Goal: Task Accomplishment & Management: Manage account settings

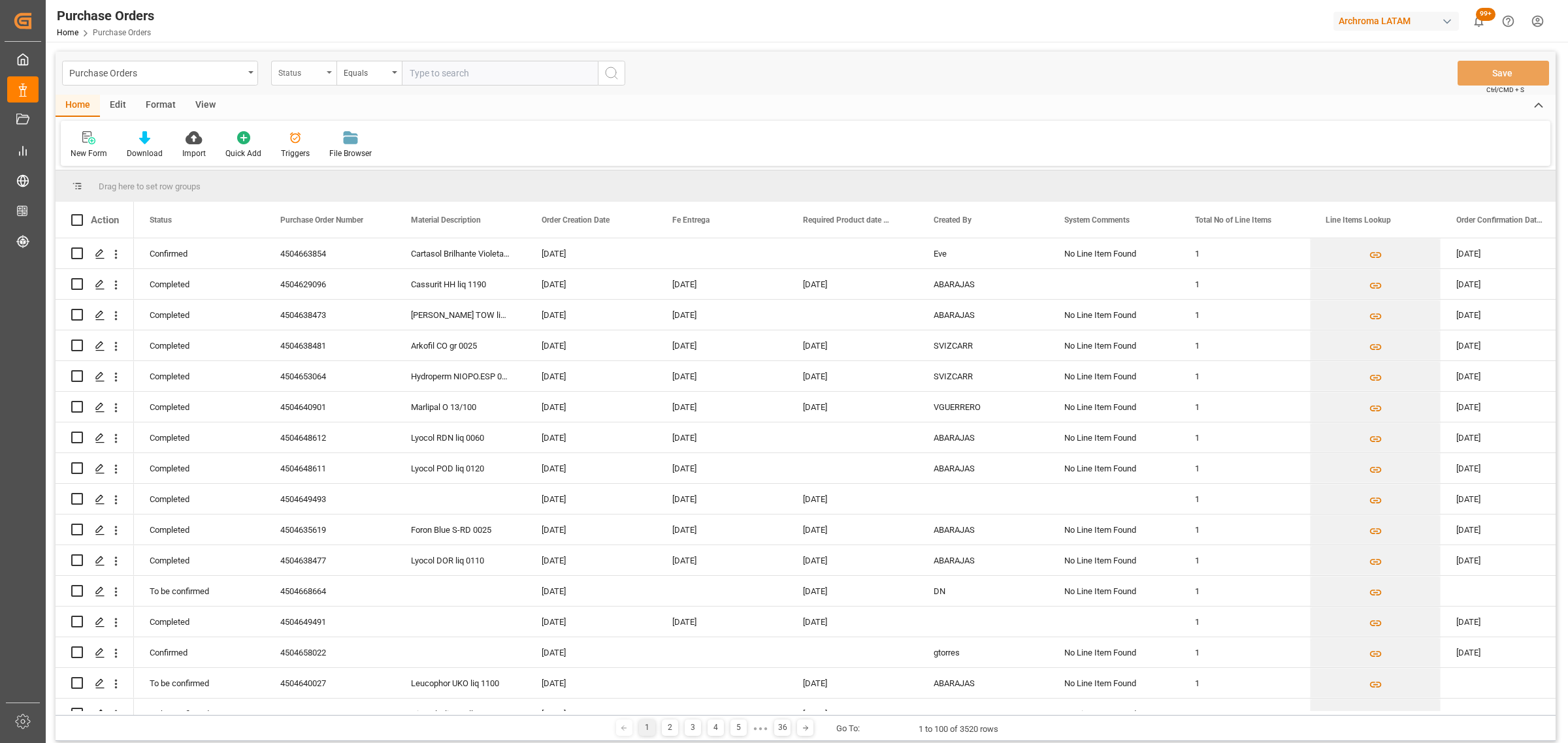
click at [299, 76] on div "Status" at bounding box center [301, 71] width 44 height 15
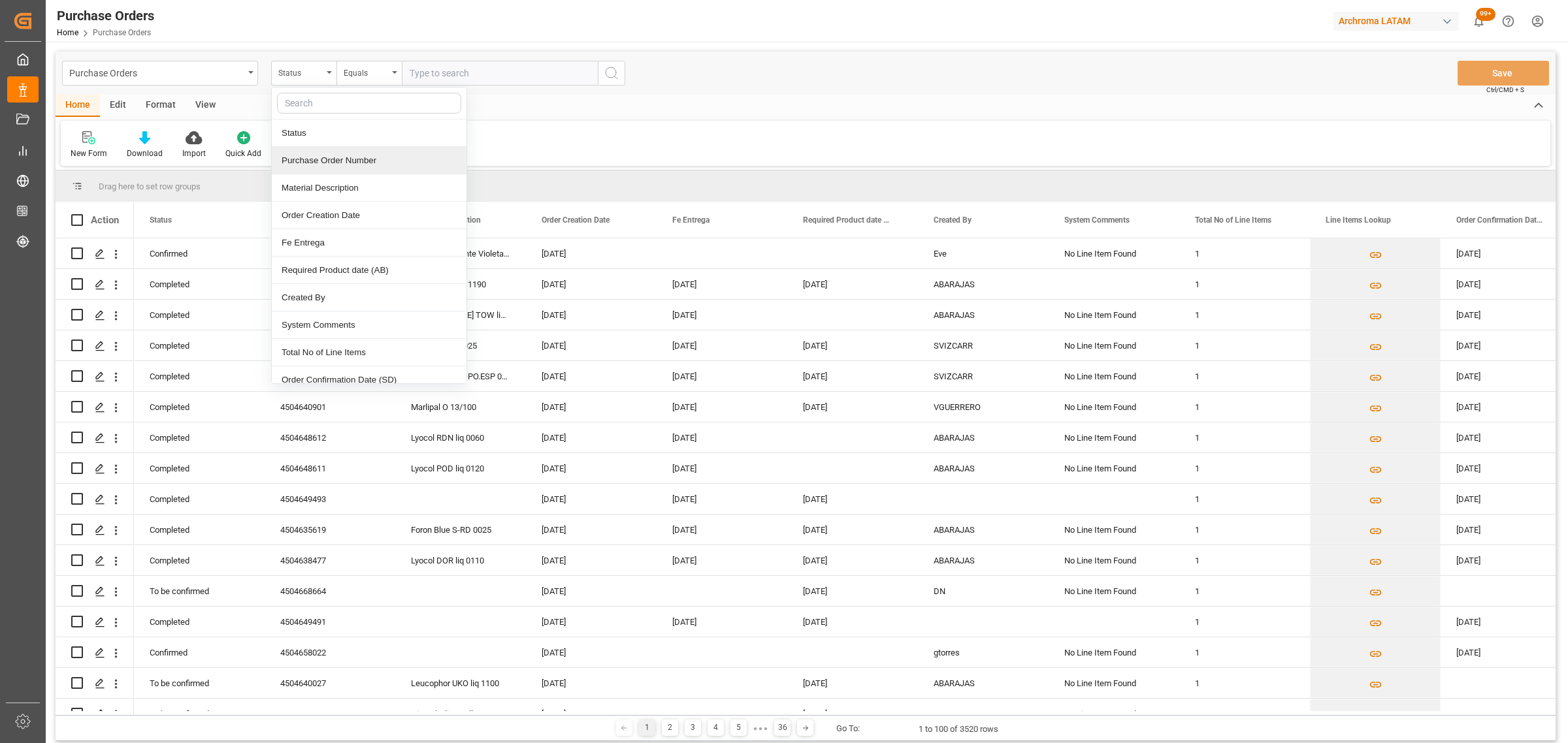
click at [363, 158] on div "Purchase Order Number" at bounding box center [368, 161] width 195 height 27
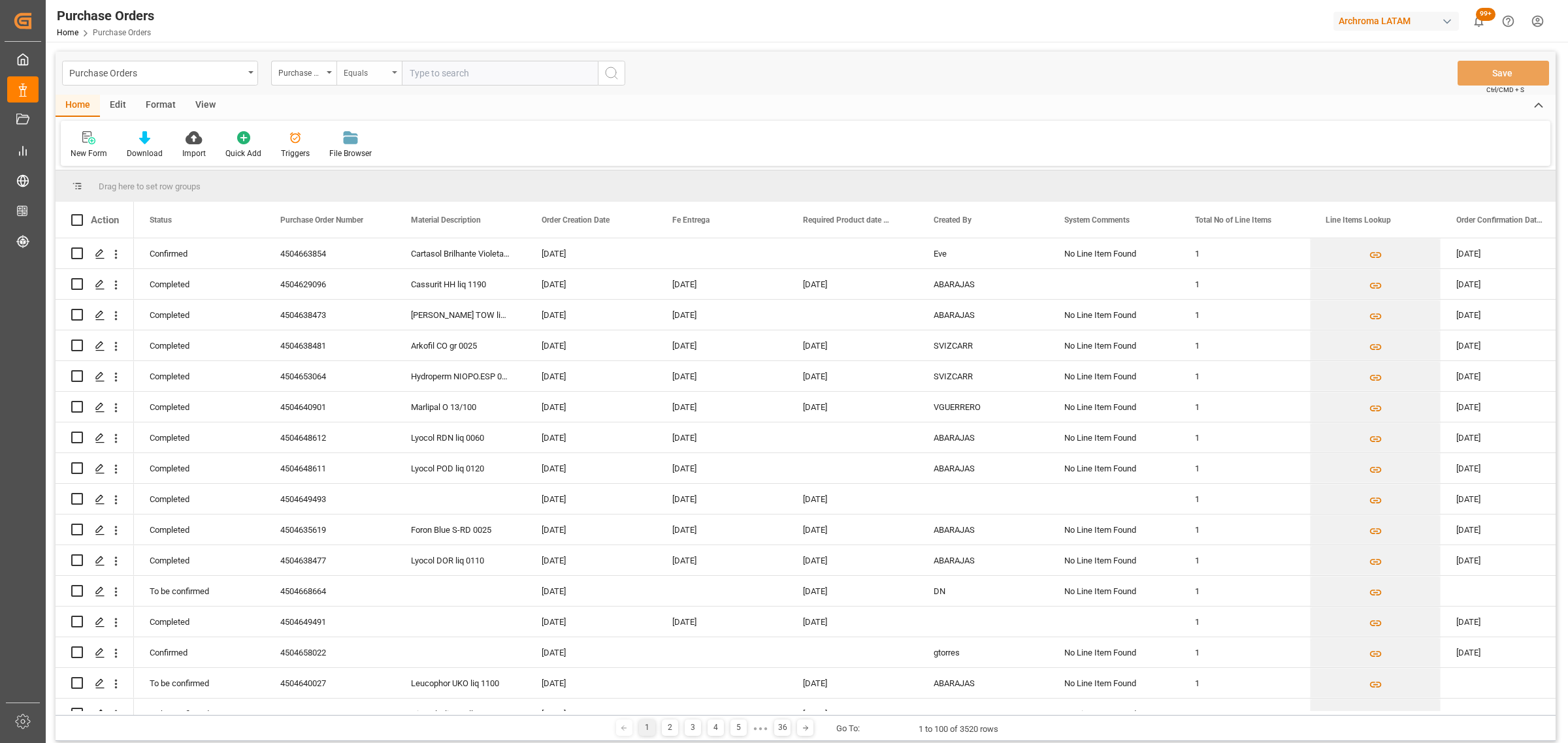
click at [367, 76] on div "Equals" at bounding box center [365, 71] width 44 height 15
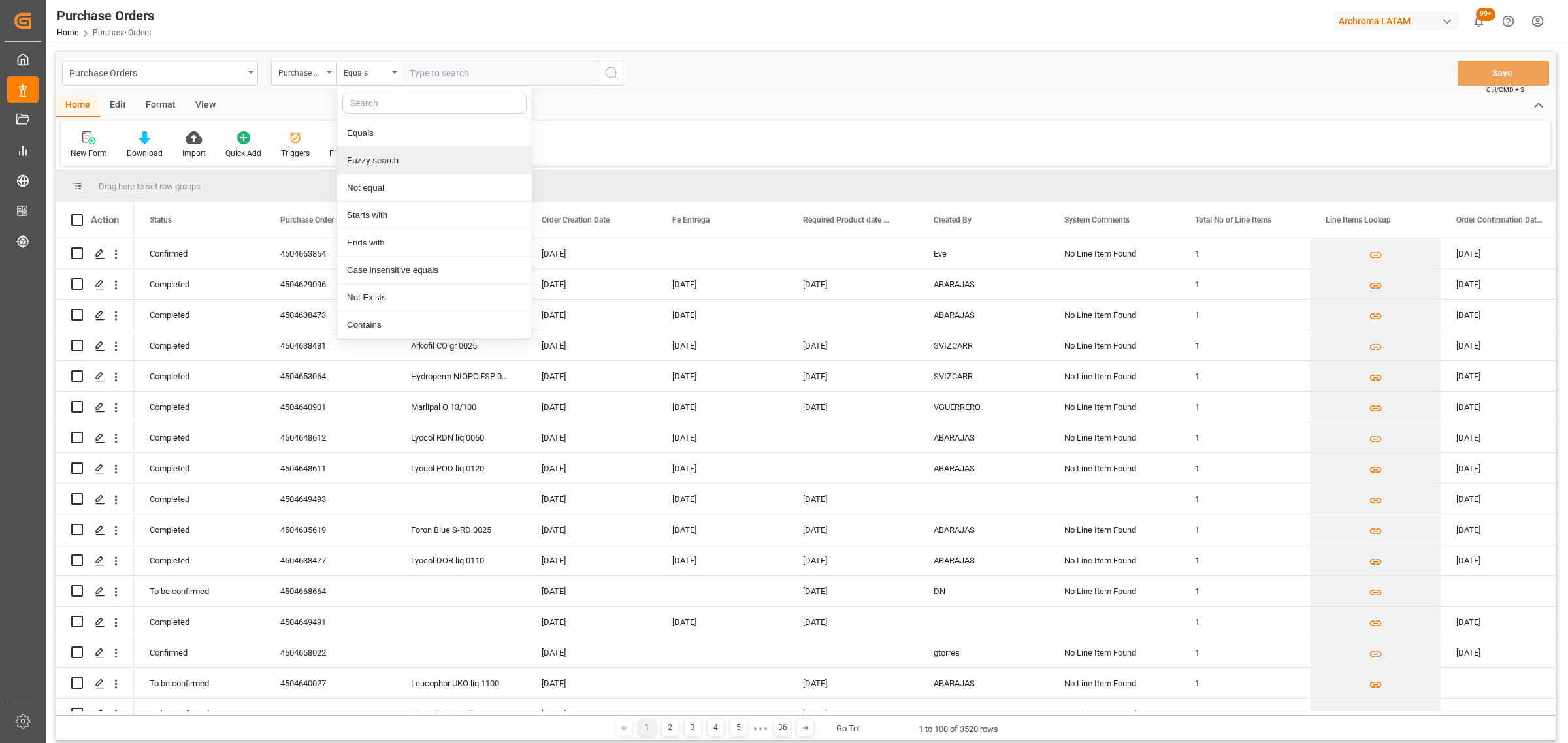
click at [430, 158] on div "Fuzzy search" at bounding box center [434, 161] width 195 height 27
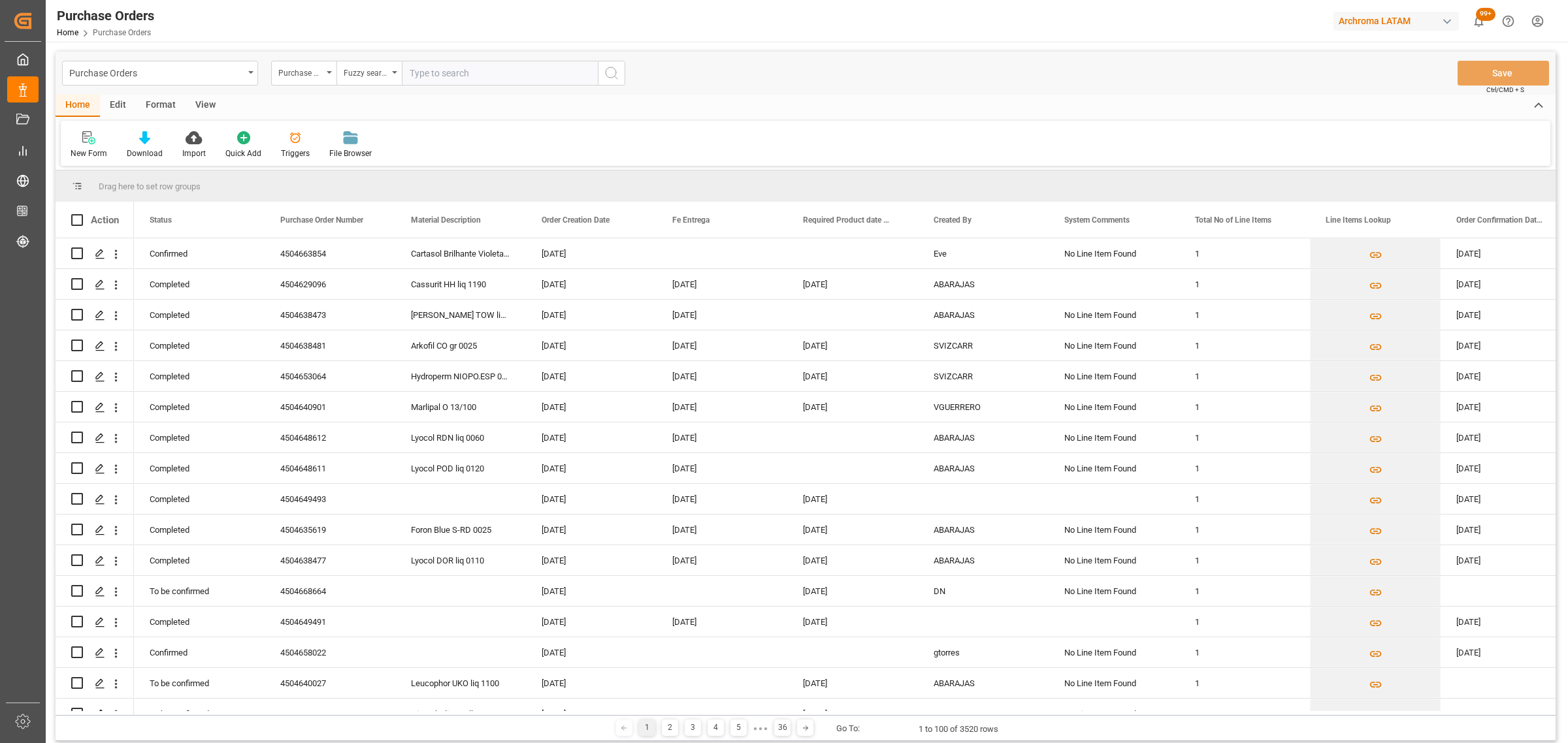
click at [457, 80] on input "text" at bounding box center [499, 73] width 196 height 25
paste input "4504569358"
type input "4504569358"
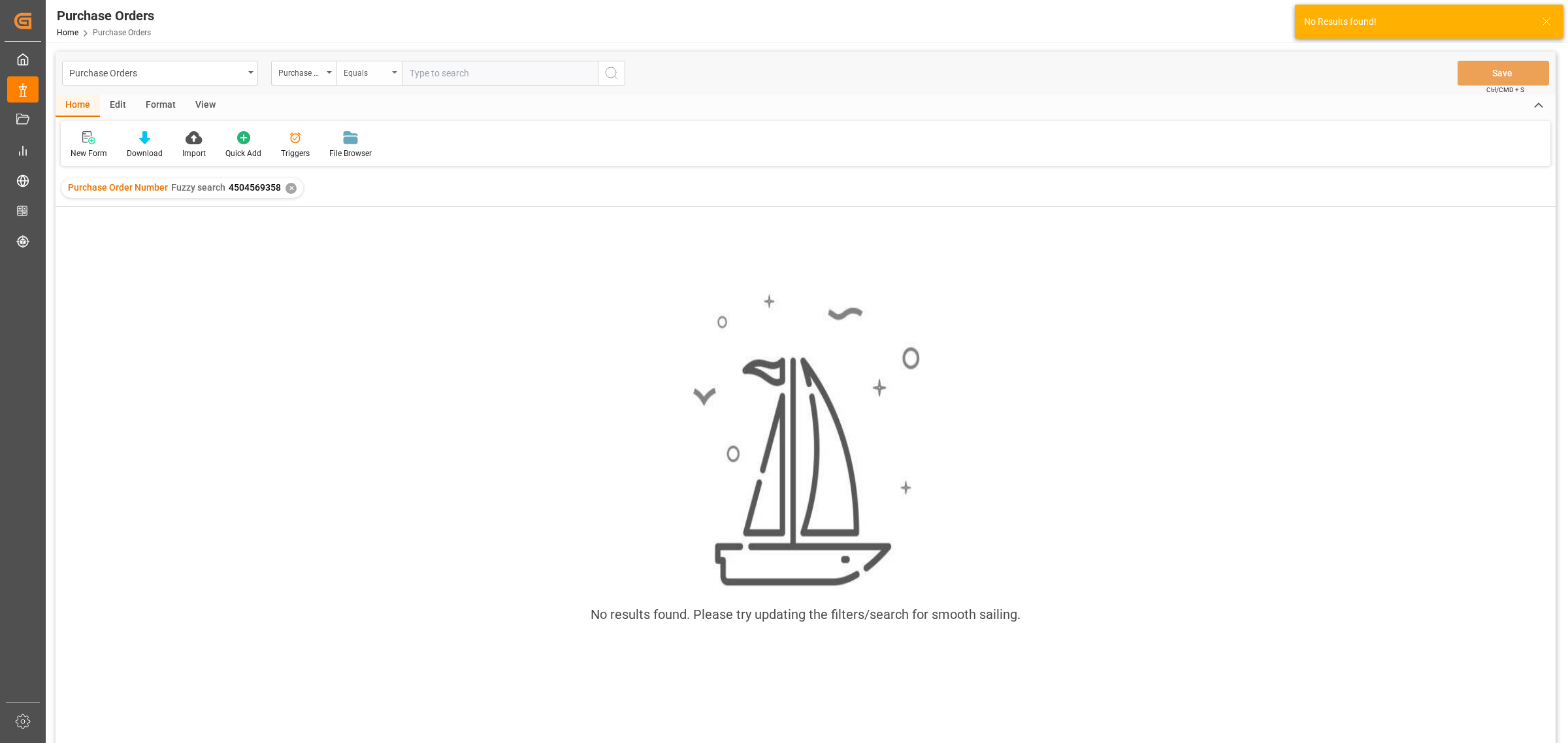
click at [374, 77] on div "Equals" at bounding box center [365, 71] width 44 height 15
drag, startPoint x: 397, startPoint y: 169, endPoint x: 412, endPoint y: 147, distance: 26.6
click at [397, 169] on div "Fuzzy search" at bounding box center [434, 161] width 195 height 27
drag, startPoint x: 465, startPoint y: 70, endPoint x: 472, endPoint y: 72, distance: 7.3
click at [468, 70] on input "text" at bounding box center [499, 73] width 196 height 25
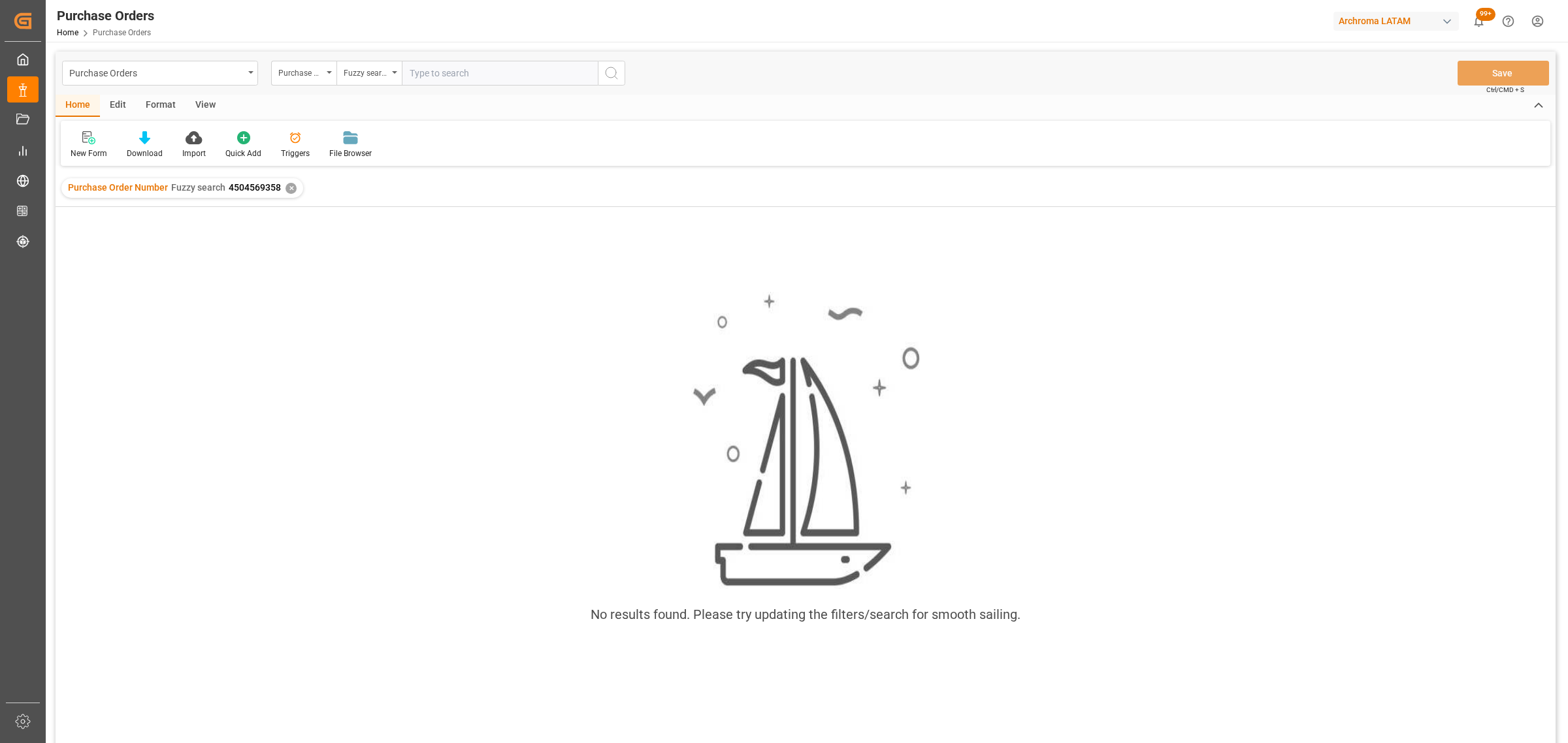
paste input "4504569358"
click at [408, 73] on input "4504569358" at bounding box center [499, 73] width 196 height 25
type input "4504569358"
click at [610, 76] on icon "search button" at bounding box center [611, 73] width 15 height 15
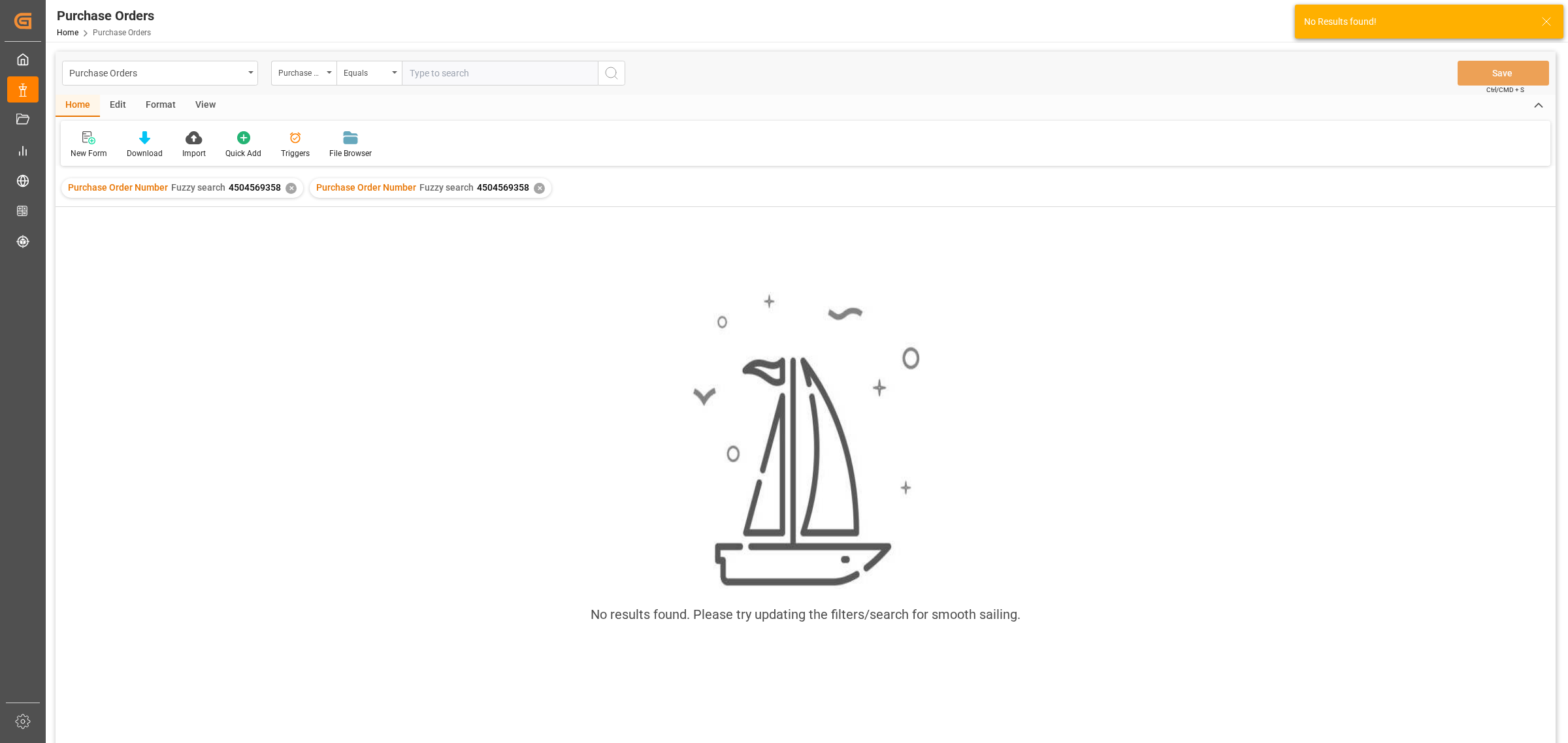
click at [288, 188] on div "✕" at bounding box center [291, 188] width 11 height 11
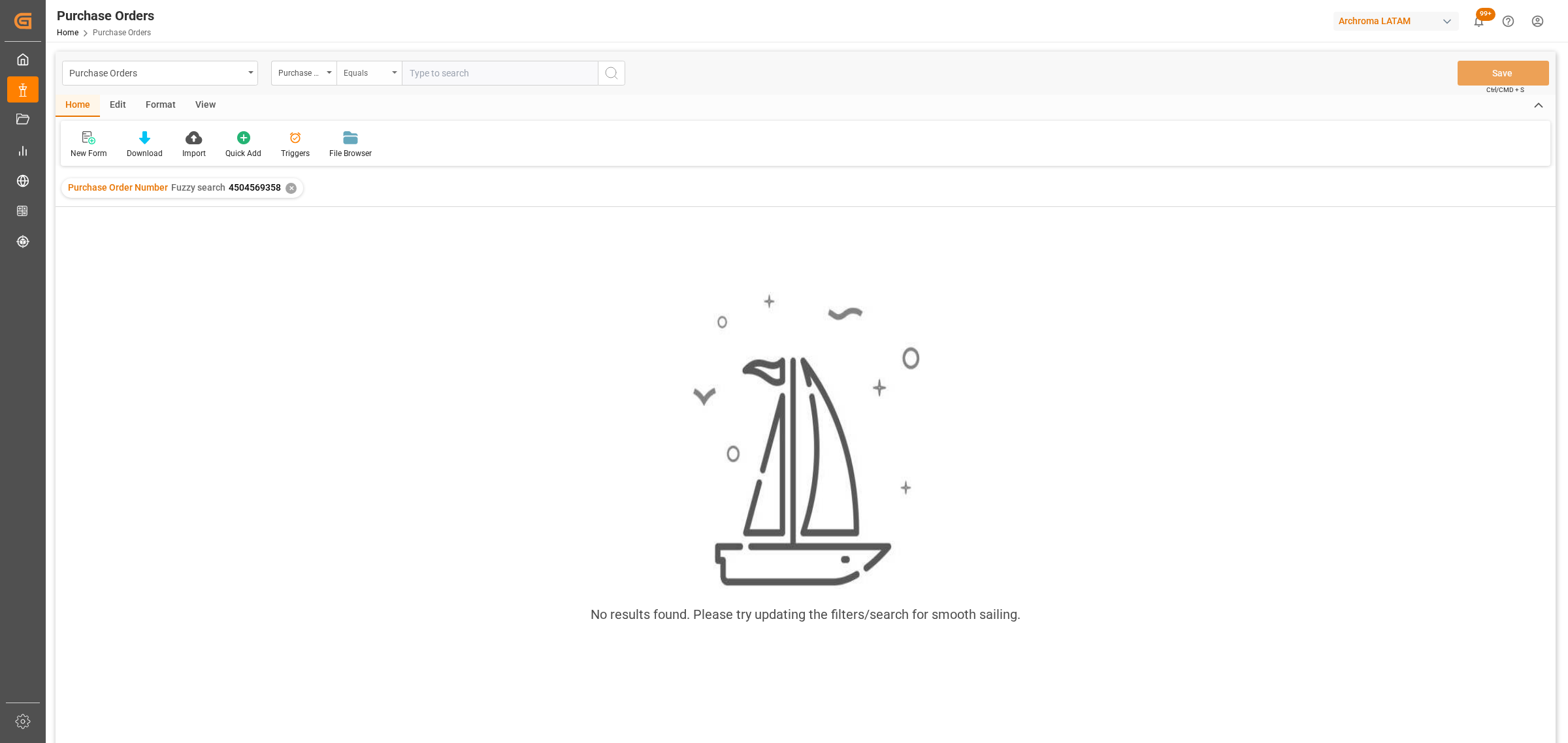
click at [371, 70] on div "Equals" at bounding box center [365, 71] width 44 height 15
click at [384, 152] on div "Fuzzy search" at bounding box center [434, 161] width 195 height 27
click at [446, 70] on input "text" at bounding box center [499, 73] width 196 height 25
paste input "4504665127"
type input "4504665127"
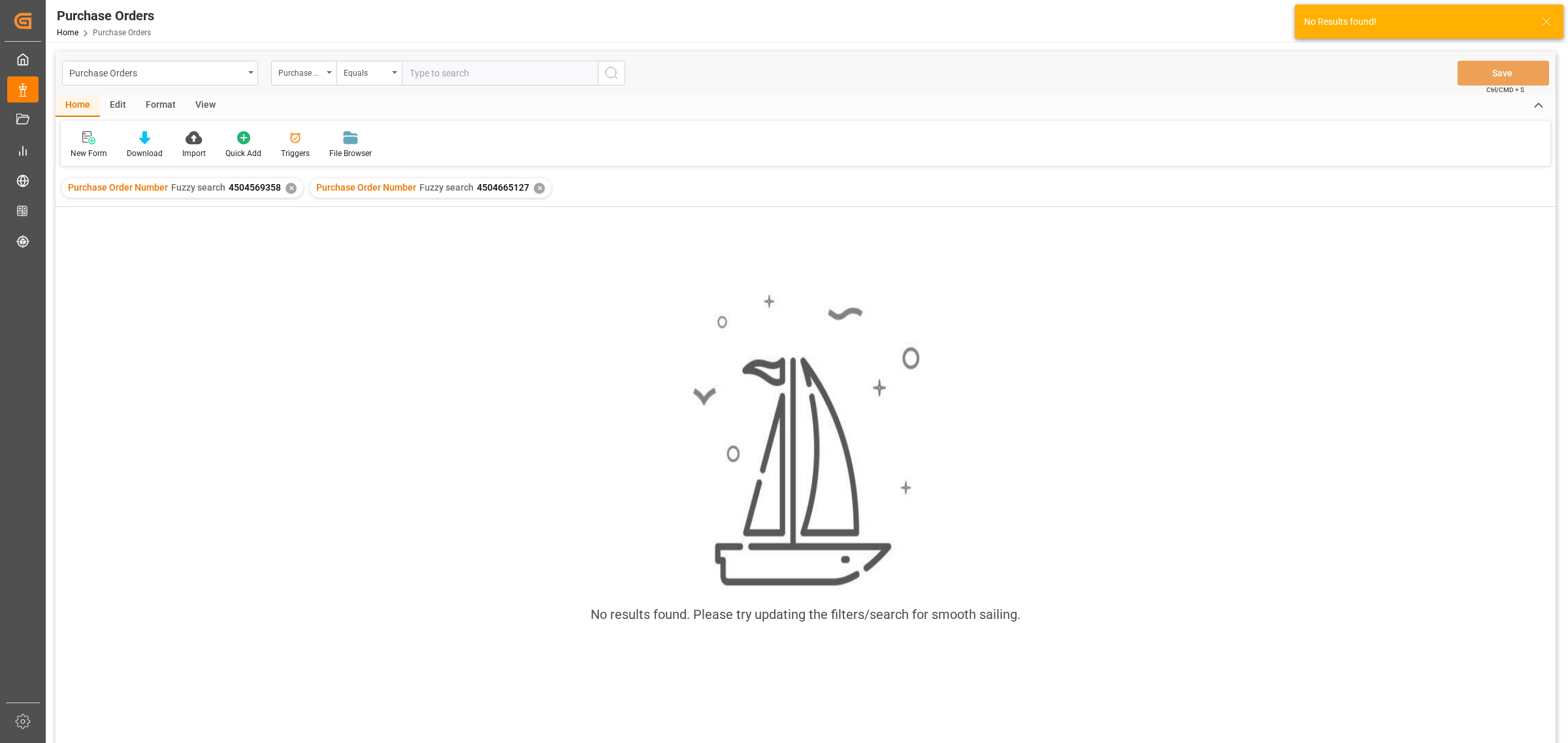
click at [292, 191] on div "✕" at bounding box center [291, 188] width 11 height 11
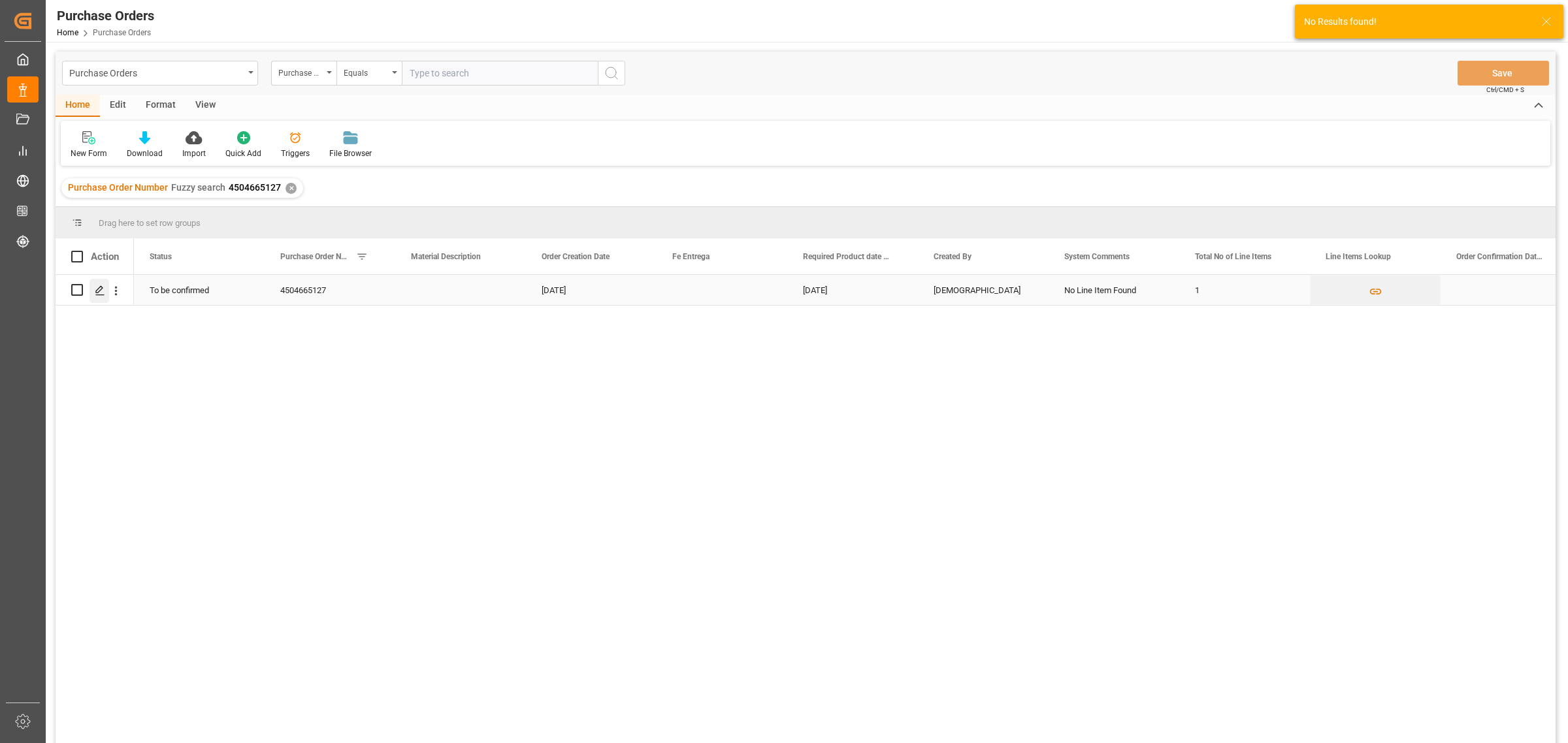
click at [98, 292] on polygon "Press SPACE to select this row." at bounding box center [99, 289] width 6 height 6
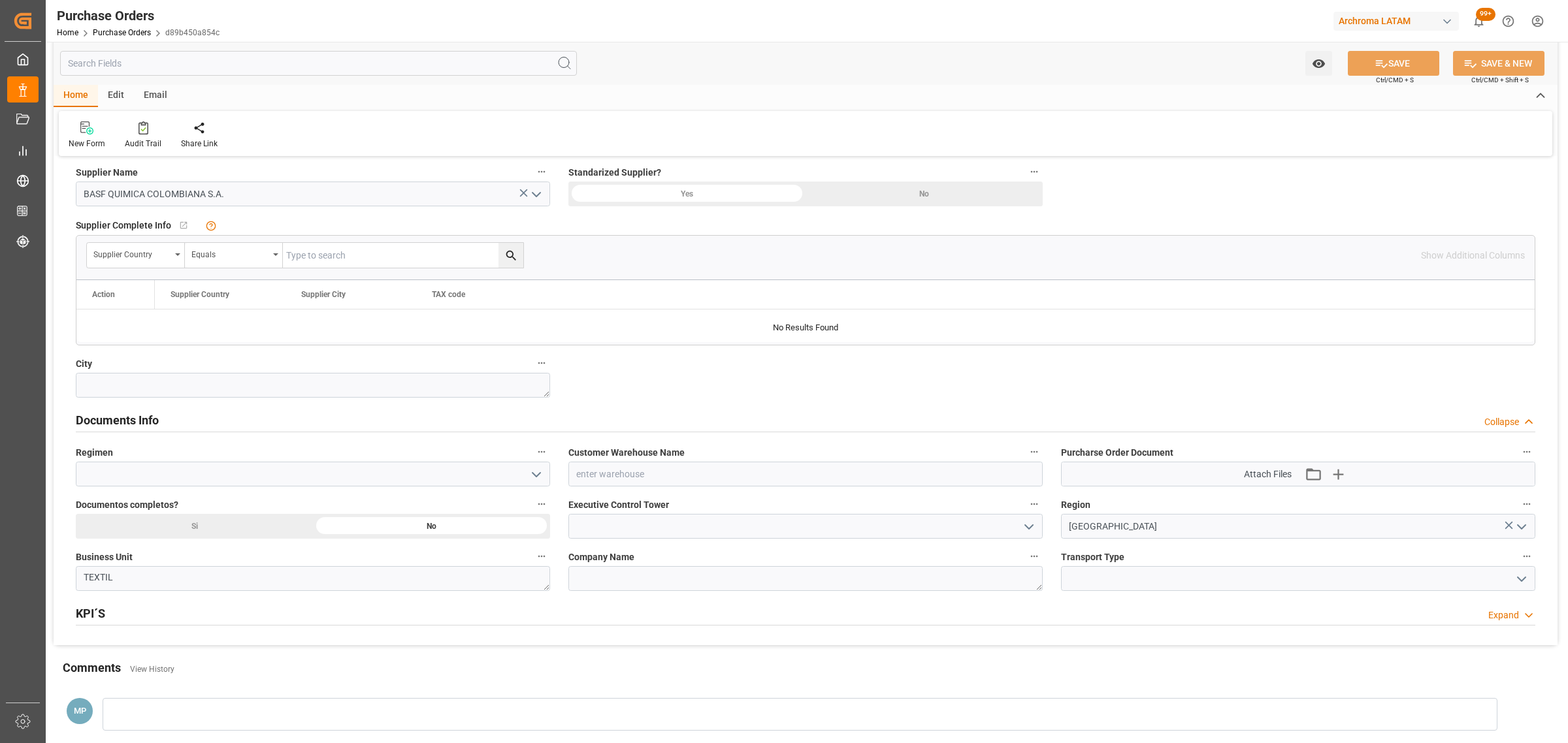
scroll to position [816, 0]
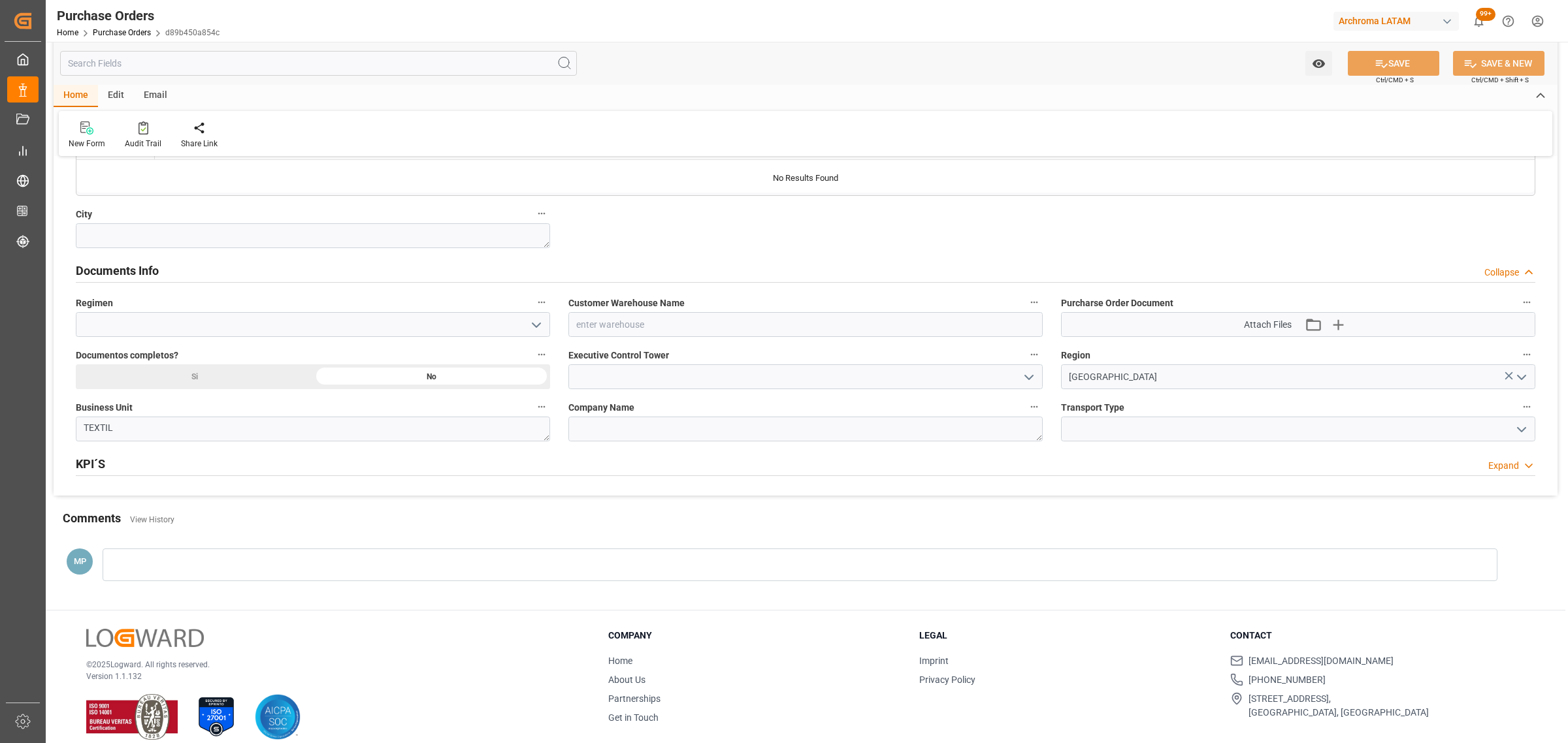
click at [224, 559] on div at bounding box center [800, 565] width 1395 height 32
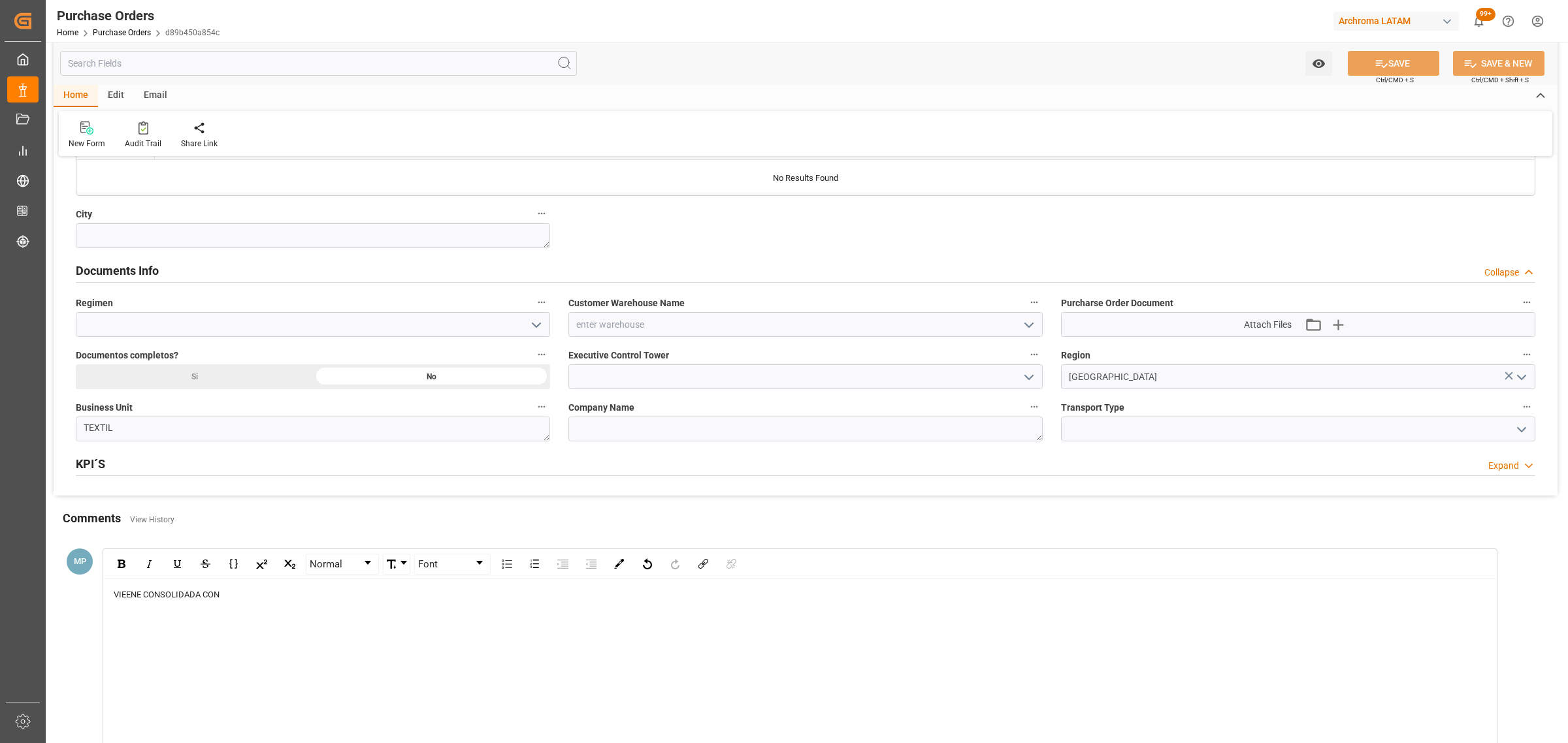
click at [272, 591] on div "VIEENE CONSOLIDADA CON" at bounding box center [801, 595] width 1373 height 13
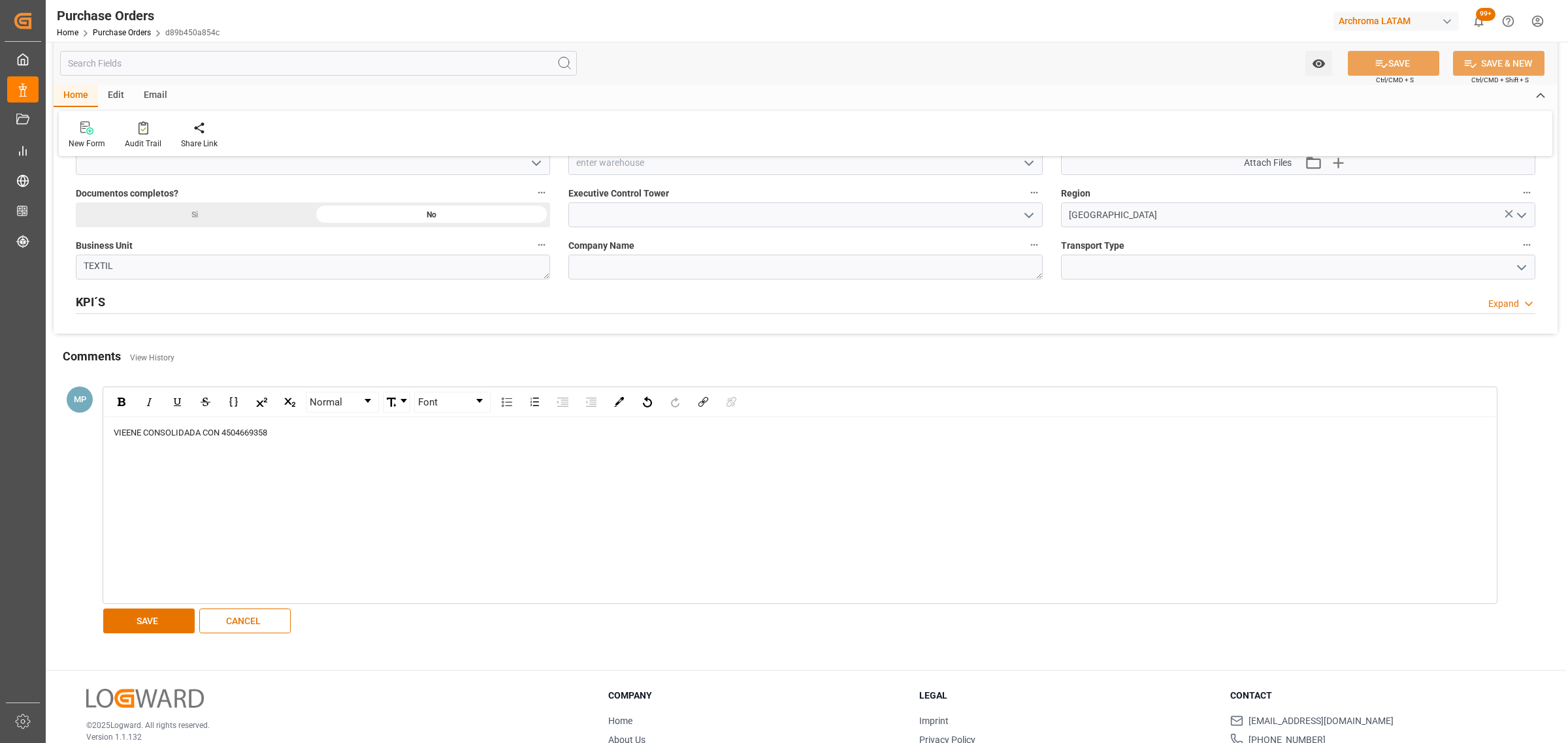
scroll to position [980, 0]
click at [149, 625] on button "SAVE" at bounding box center [149, 619] width 91 height 25
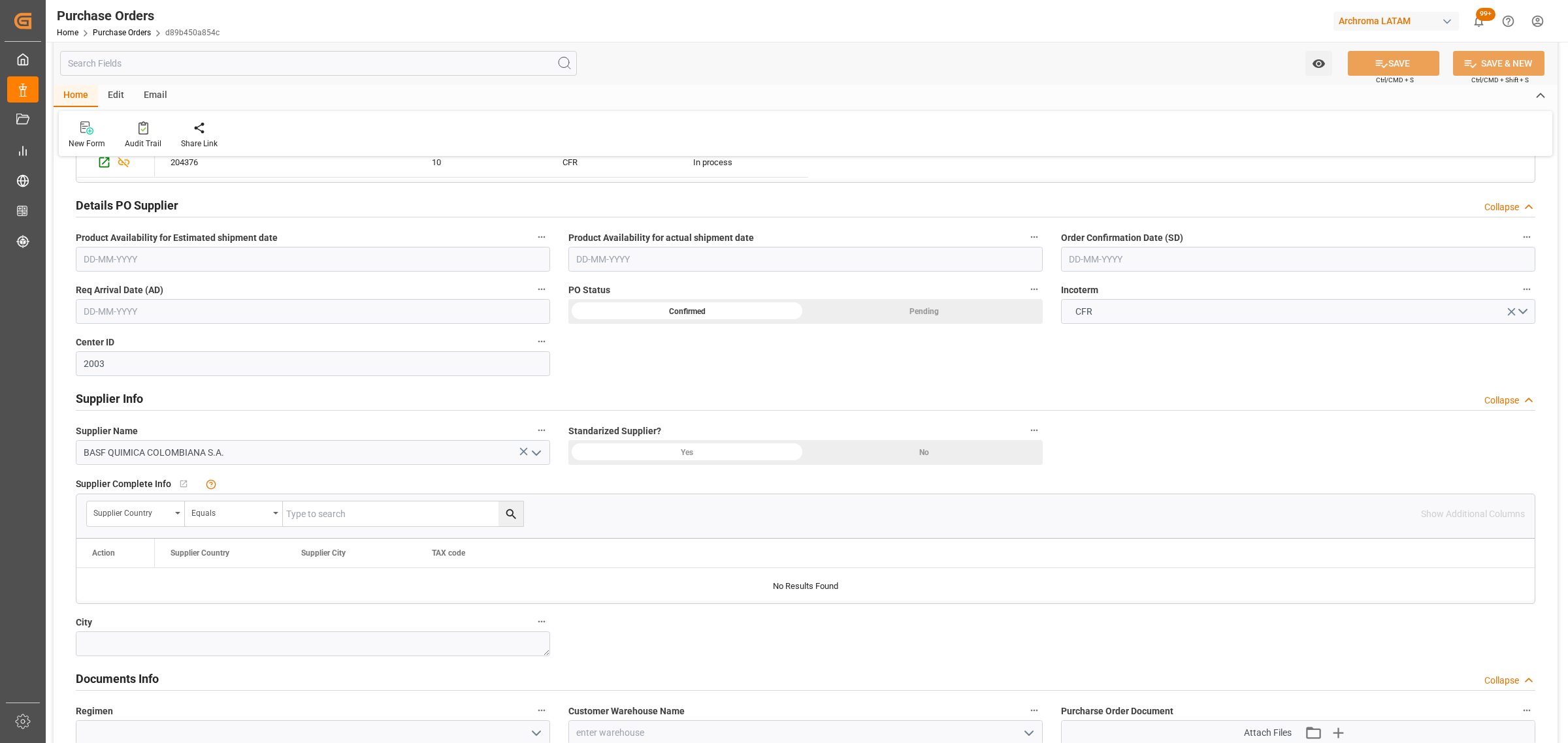
scroll to position [326, 0]
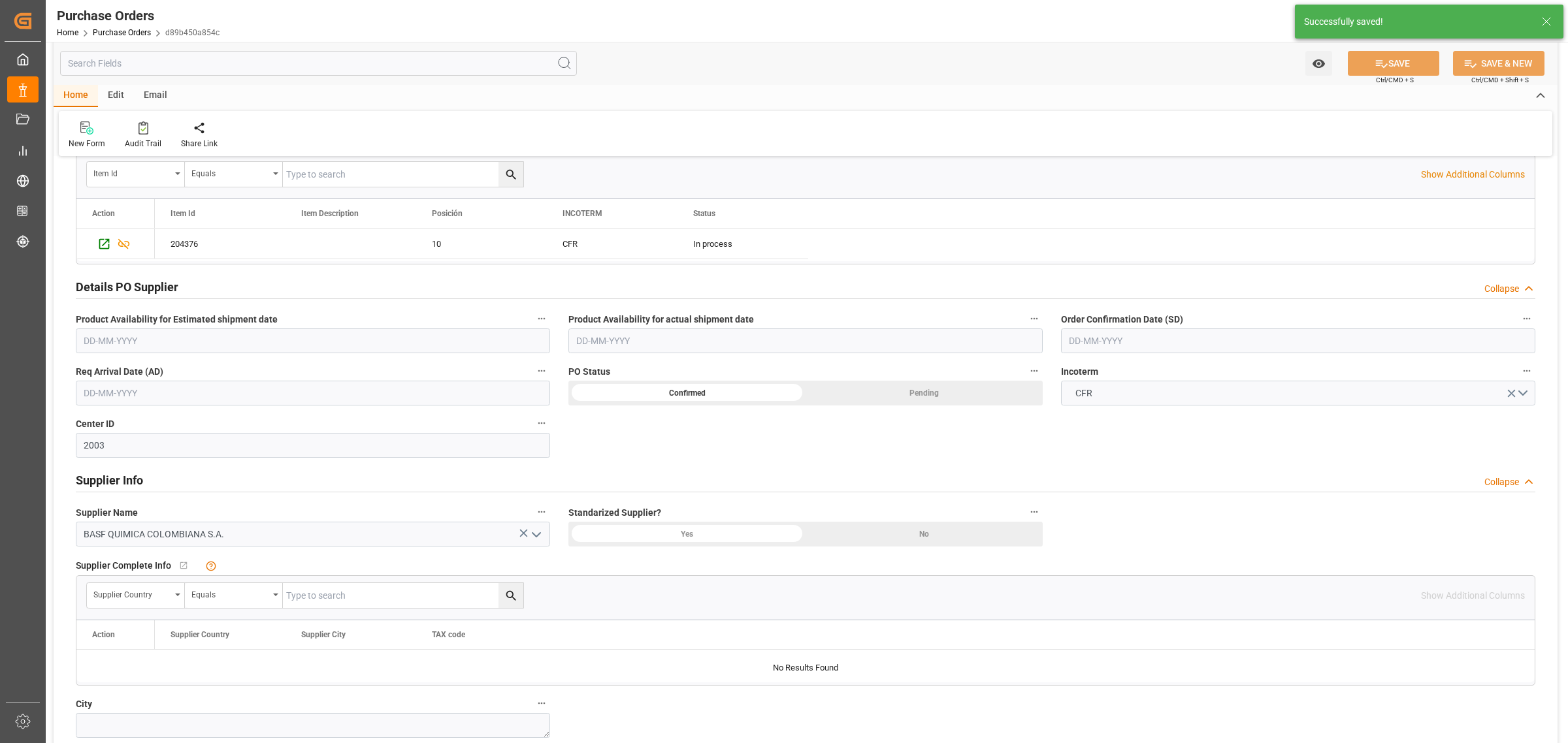
click at [1161, 341] on input "text" at bounding box center [1297, 341] width 474 height 25
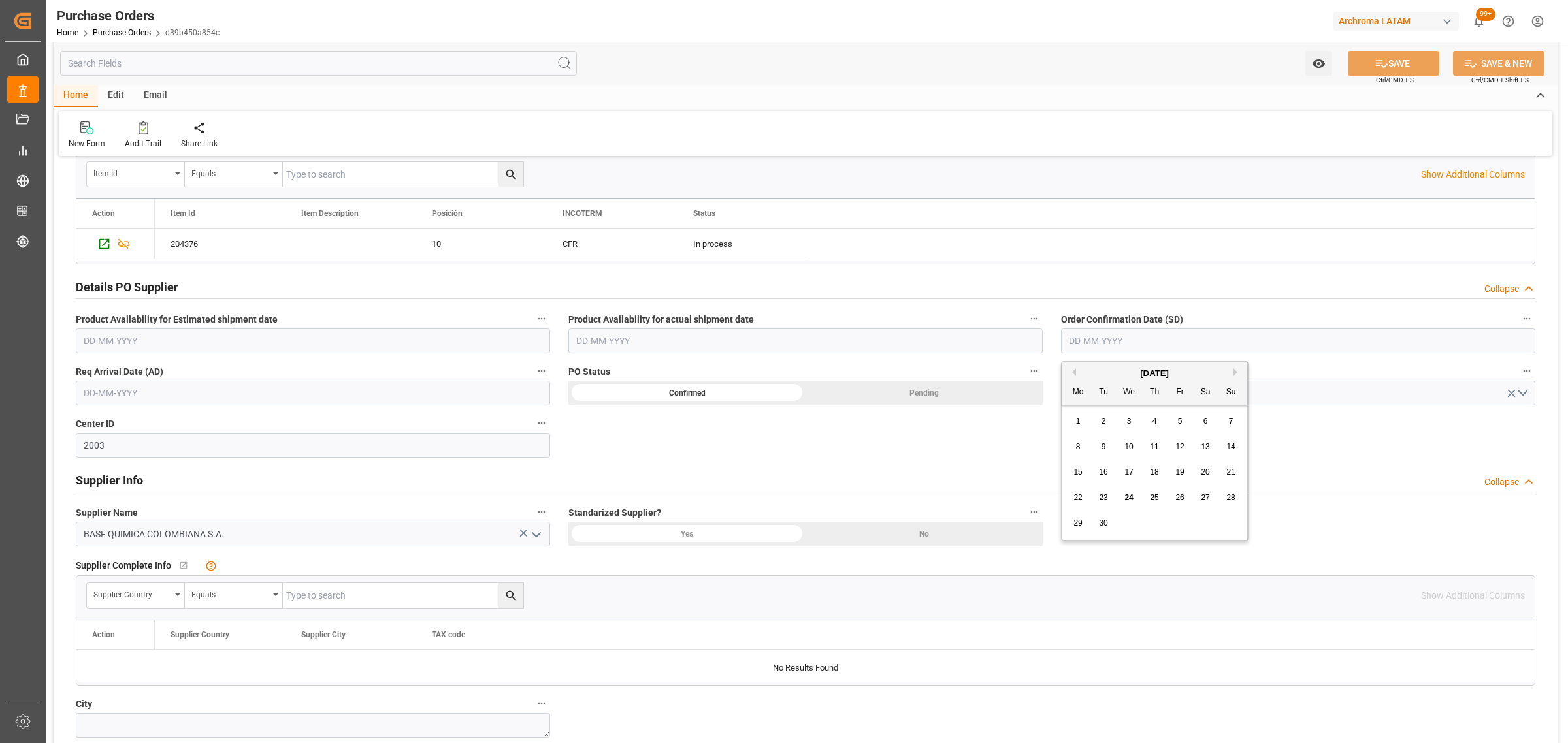
click at [1126, 524] on div "29 30 1 2 3 4 5" at bounding box center [1154, 523] width 179 height 26
click at [1236, 370] on button "Next Month" at bounding box center [1238, 372] width 8 height 8
click at [1232, 452] on div "12" at bounding box center [1231, 447] width 16 height 15
type input "[DATE]"
click at [260, 397] on input "text" at bounding box center [313, 393] width 474 height 25
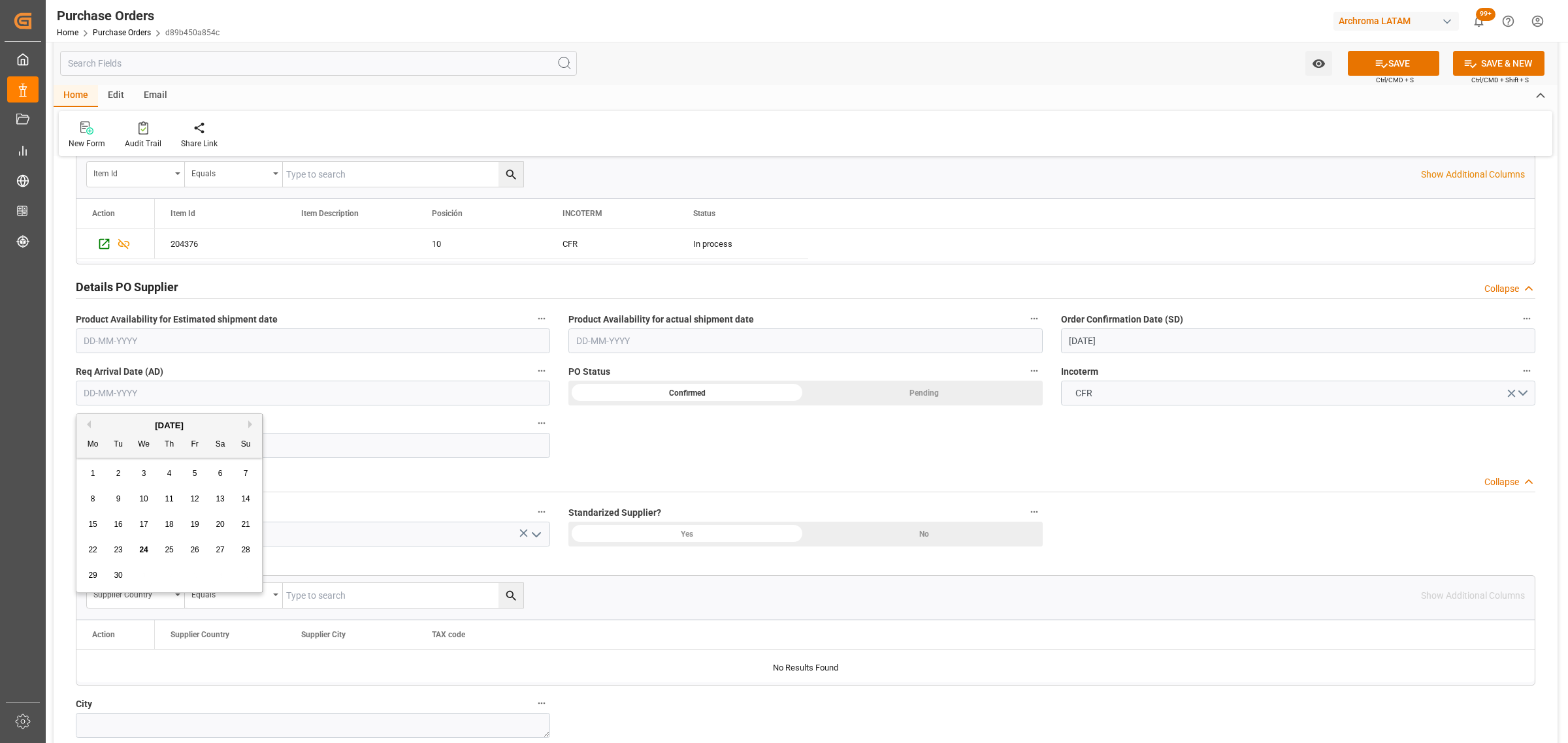
click at [144, 582] on div "29 30 1 2 3 4 5" at bounding box center [169, 576] width 179 height 26
click at [244, 422] on div "[DATE]" at bounding box center [170, 426] width 186 height 13
click at [246, 419] on div "[DATE]" at bounding box center [170, 426] width 186 height 13
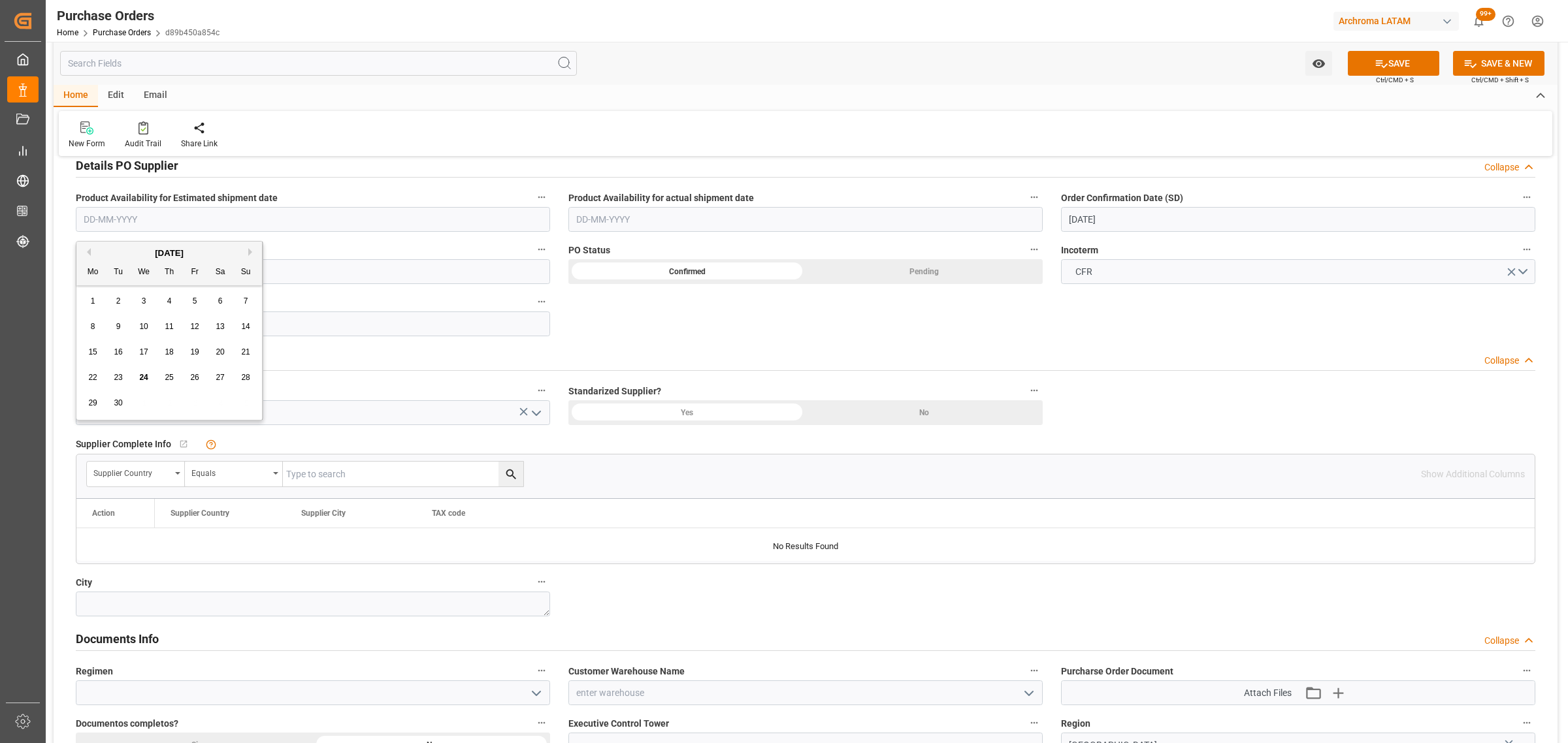
scroll to position [408, 0]
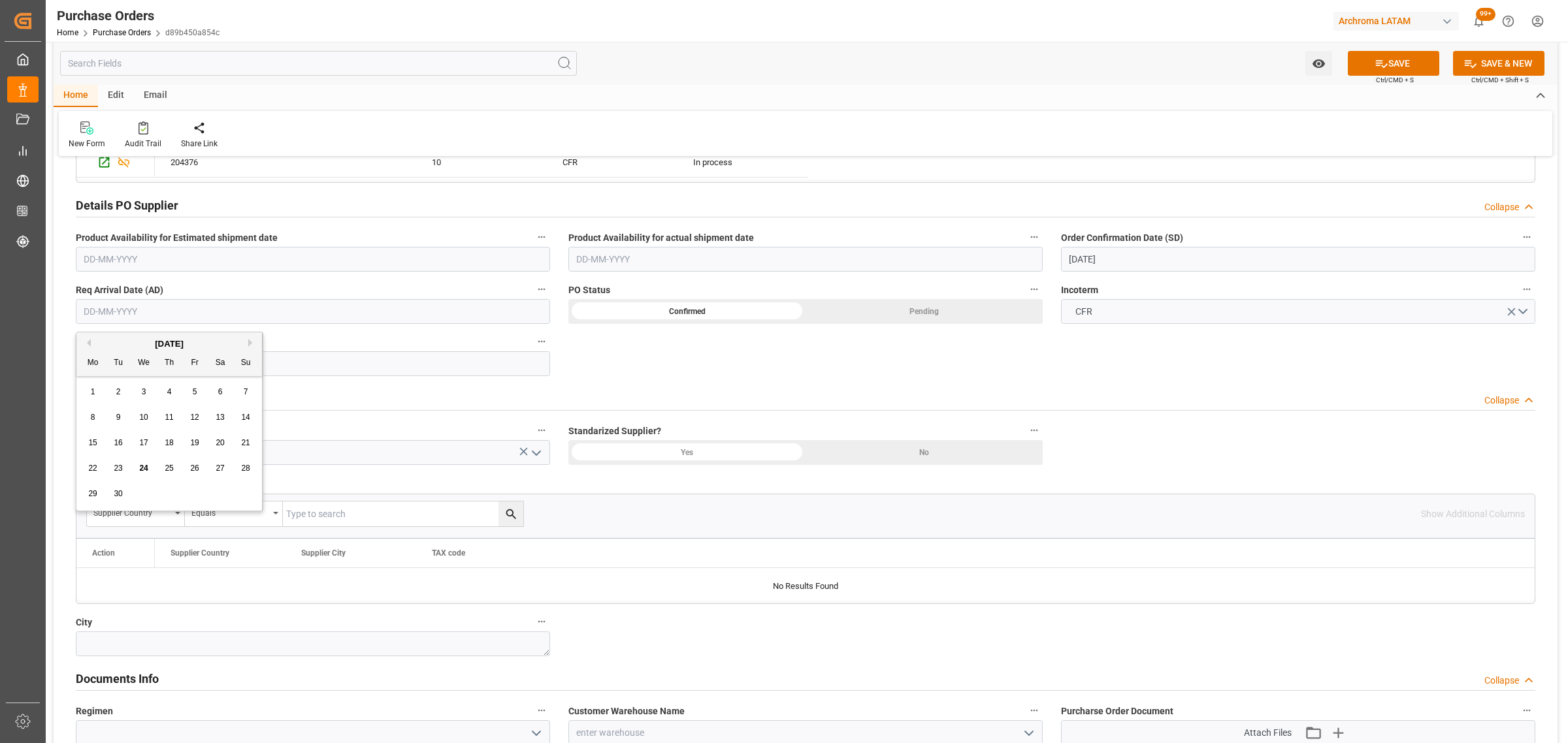
click at [252, 346] on button "Next Month" at bounding box center [252, 343] width 8 height 8
click at [193, 420] on span "7" at bounding box center [195, 417] width 5 height 9
type input "[DATE]"
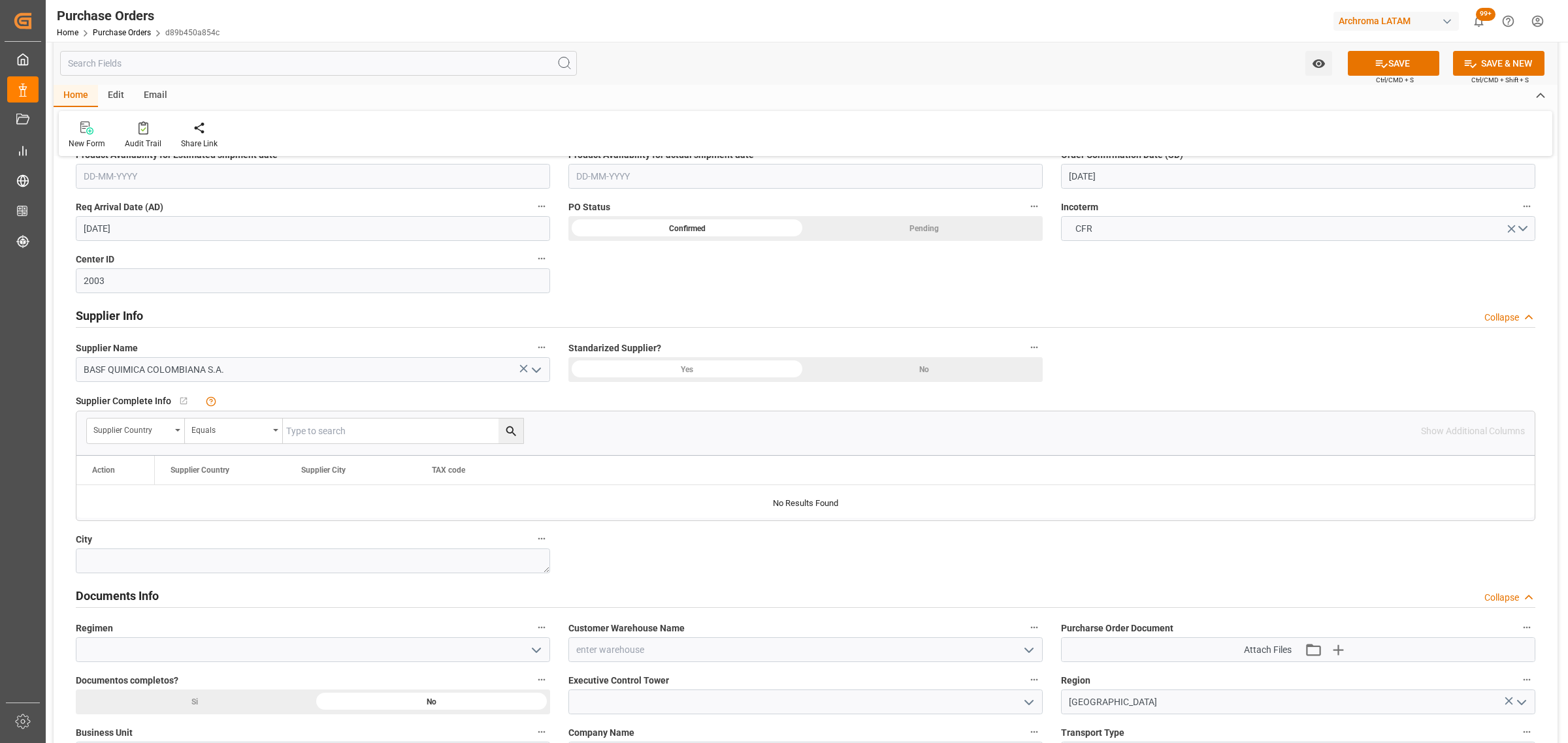
scroll to position [245, 0]
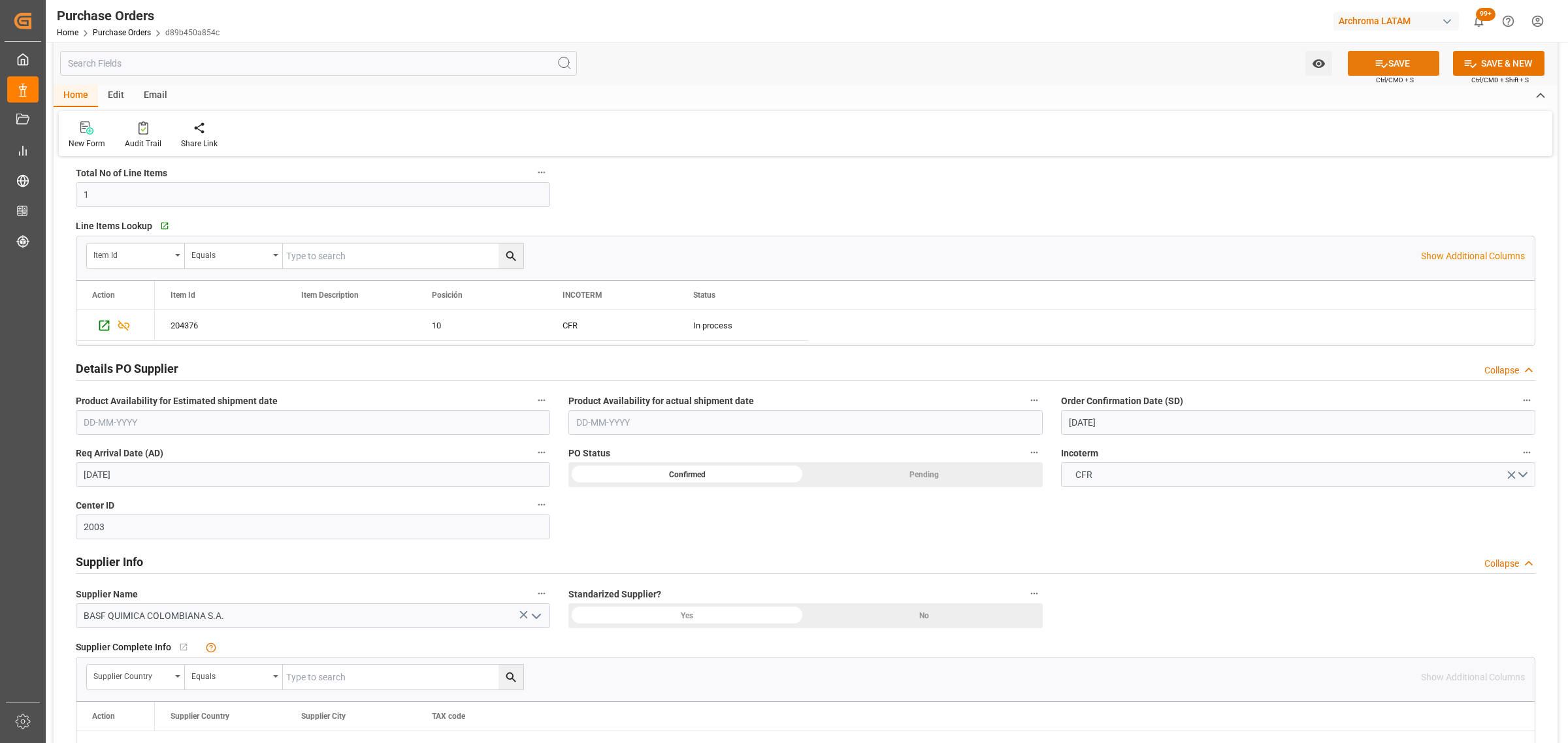
click at [1366, 65] on button "SAVE" at bounding box center [1394, 63] width 91 height 25
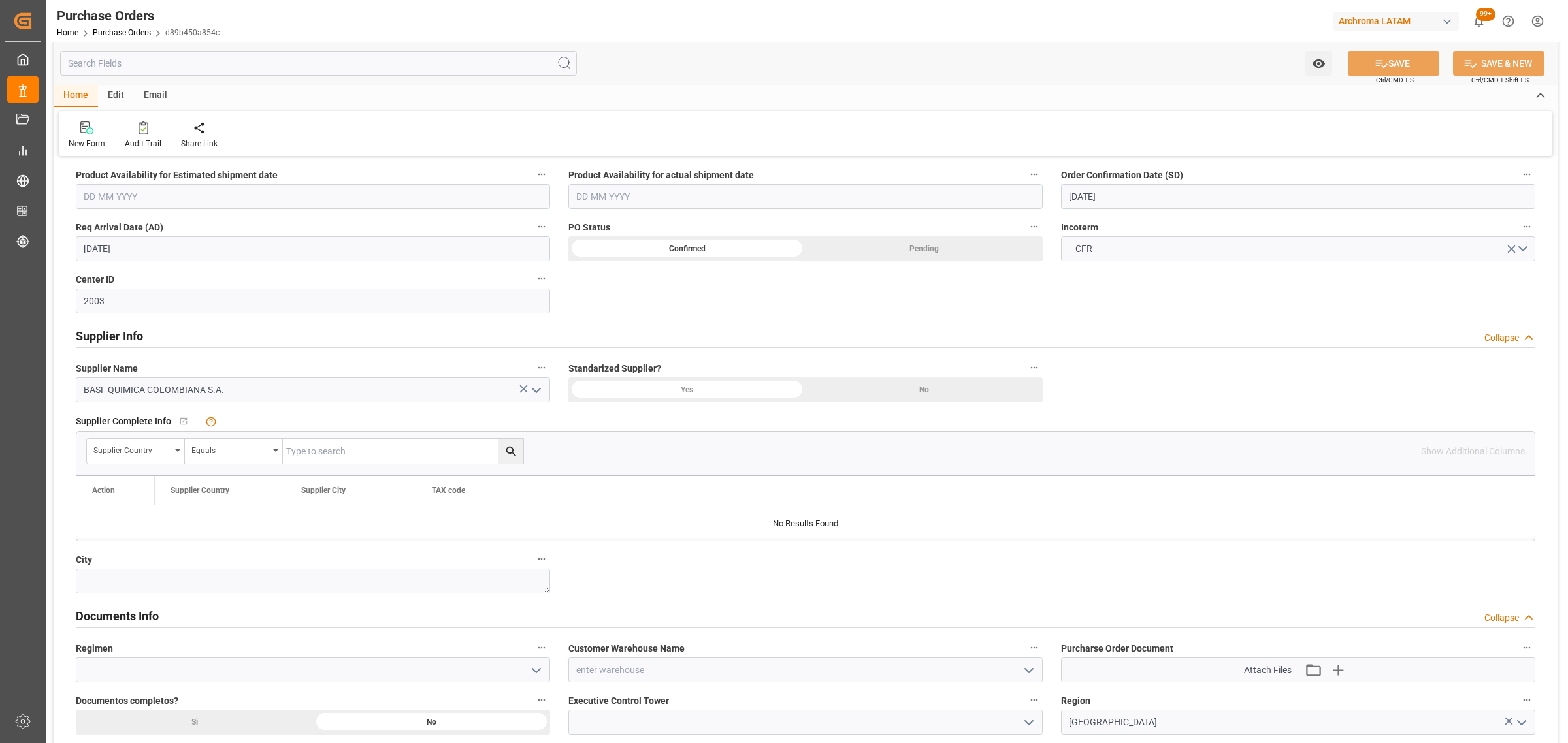
scroll to position [735, 0]
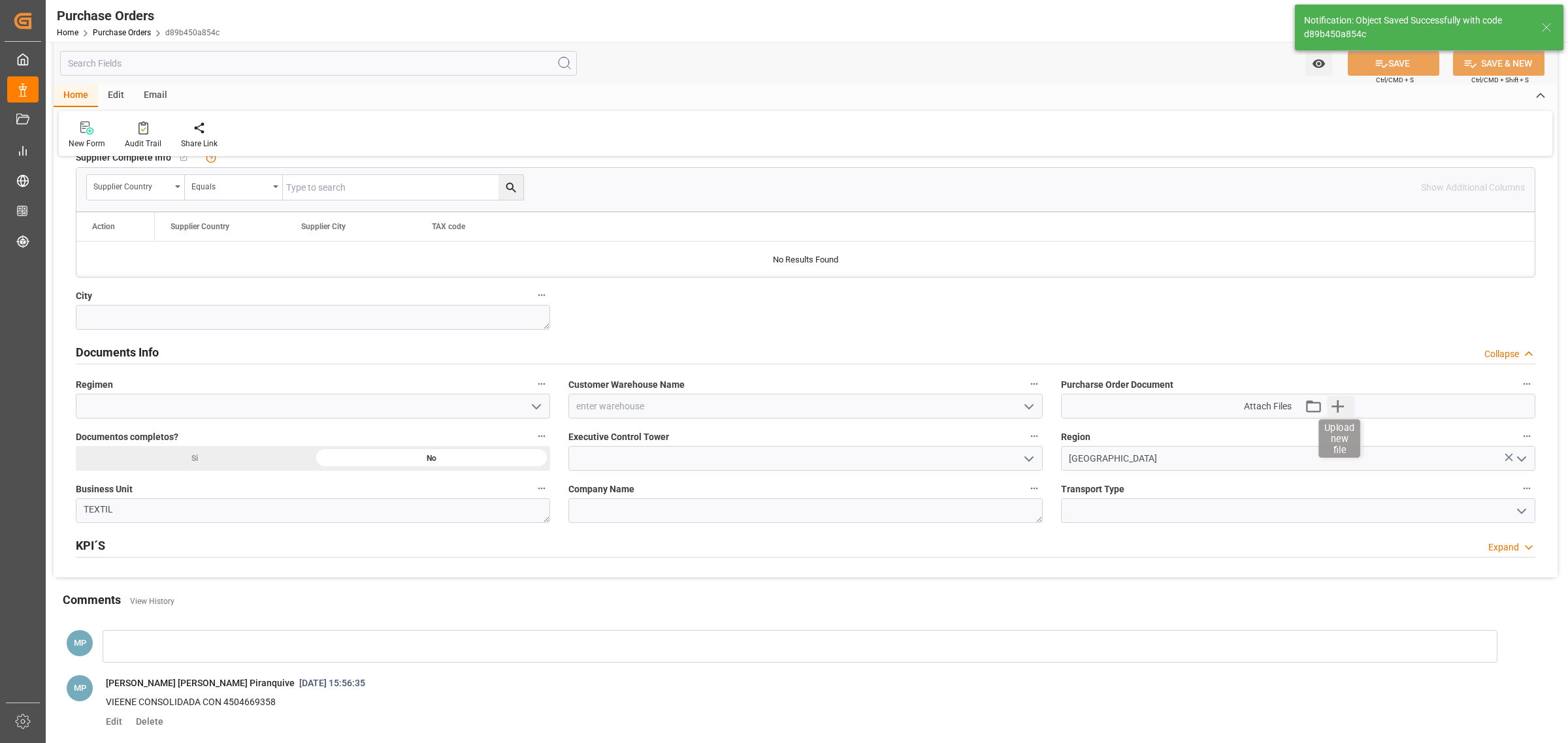
click at [1343, 415] on icon "button" at bounding box center [1338, 406] width 21 height 21
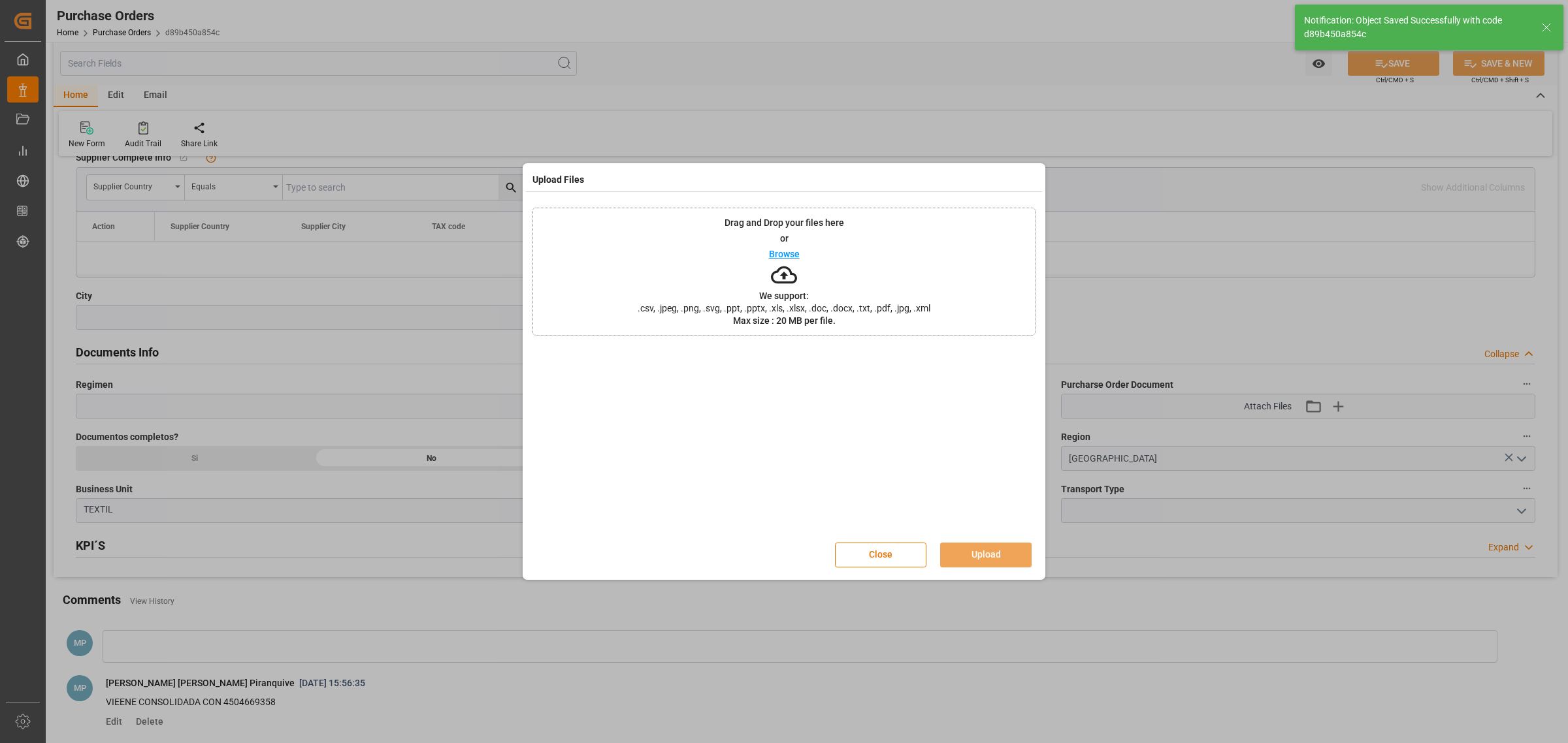
click at [786, 254] on p "Browse" at bounding box center [784, 254] width 31 height 9
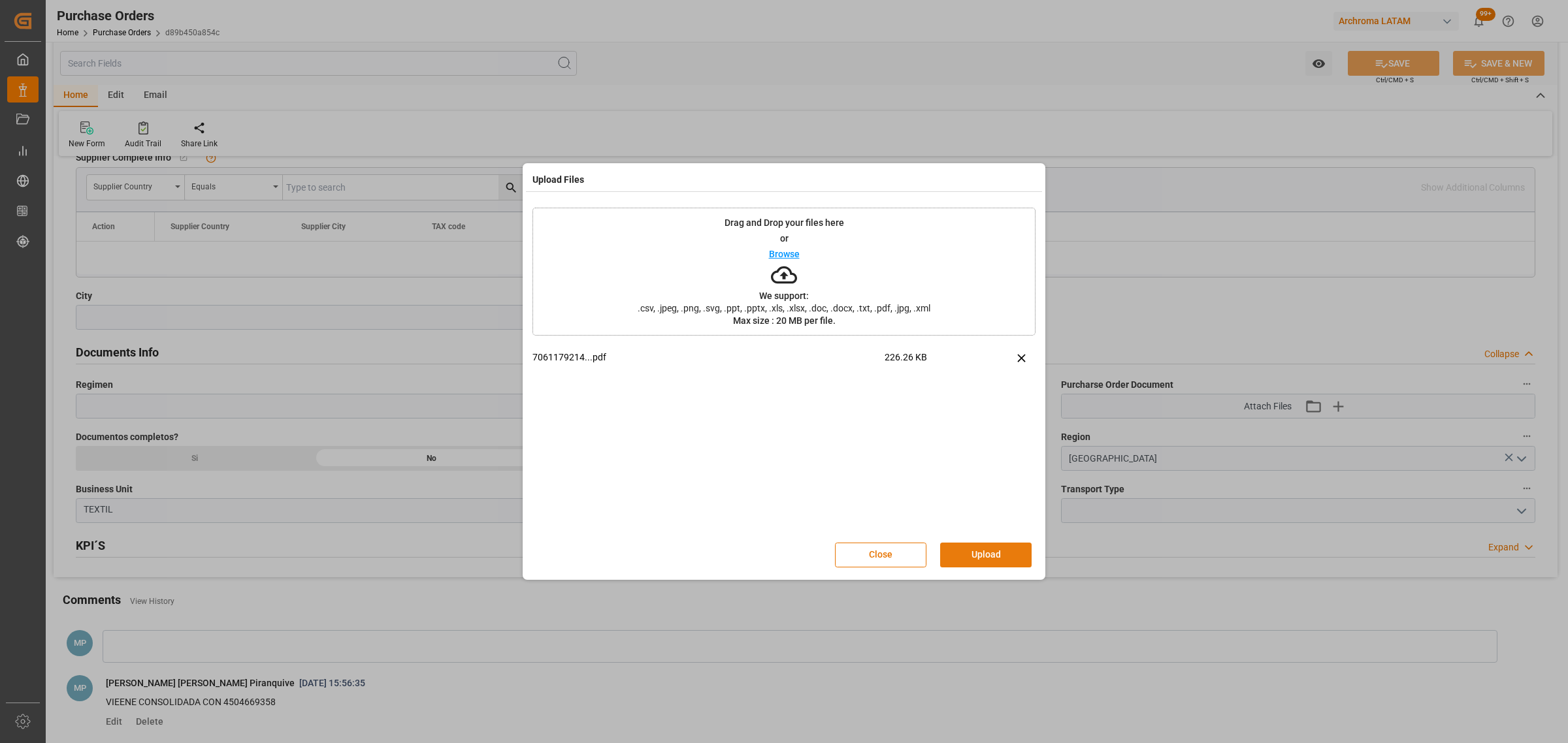
click at [994, 559] on button "Upload" at bounding box center [986, 555] width 91 height 25
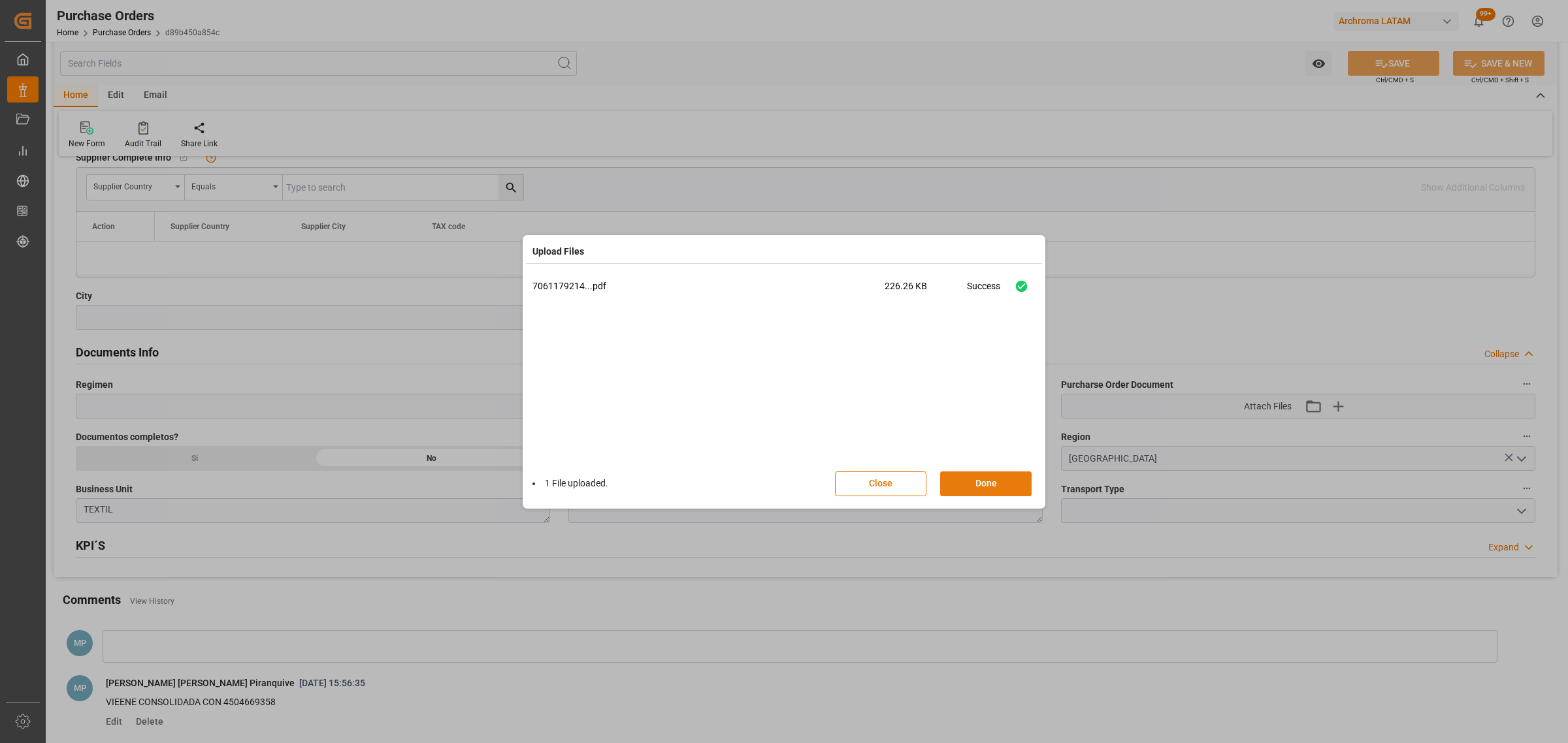
click at [999, 481] on button "Done" at bounding box center [986, 484] width 91 height 25
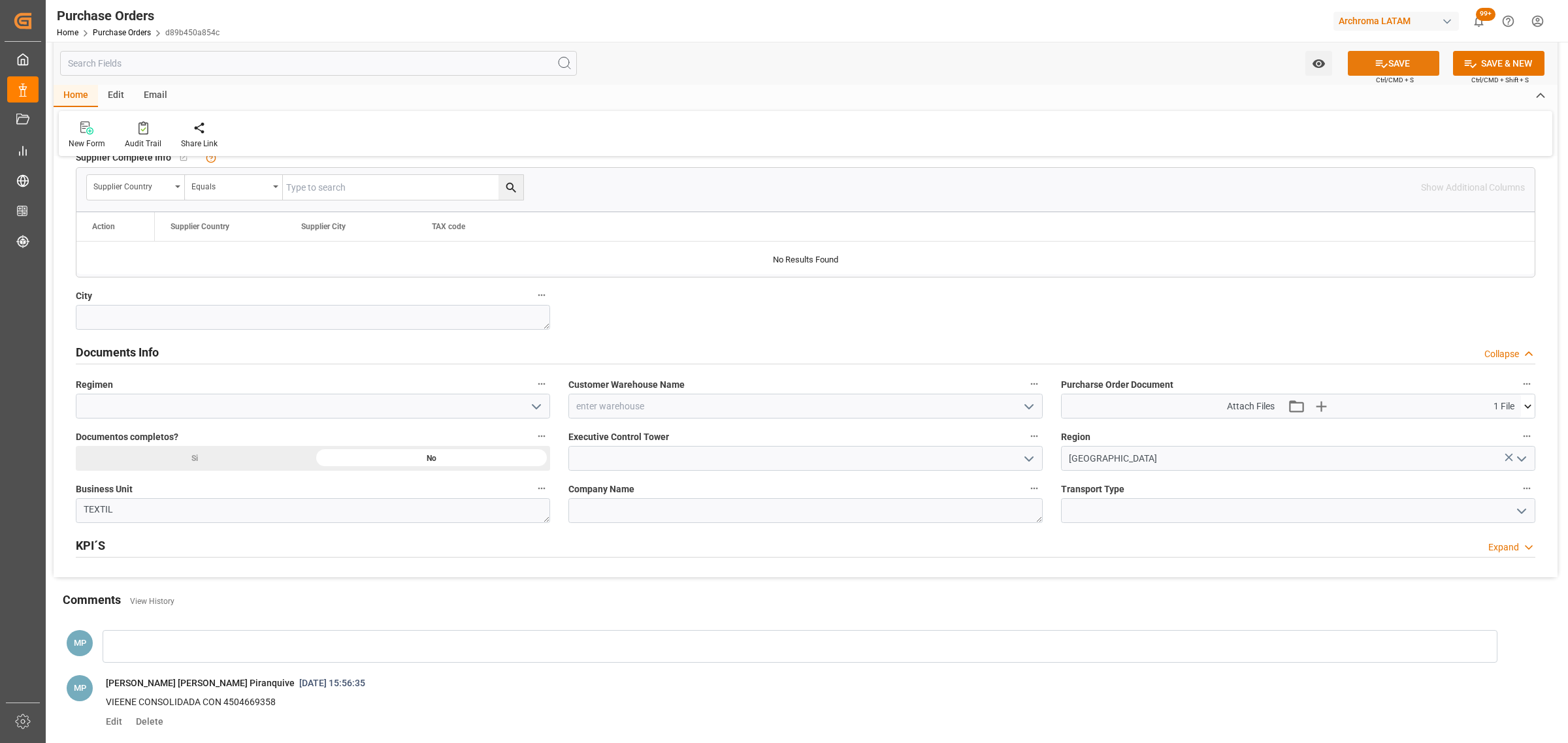
click at [1397, 69] on button "SAVE" at bounding box center [1394, 63] width 91 height 25
